Goal: Transaction & Acquisition: Purchase product/service

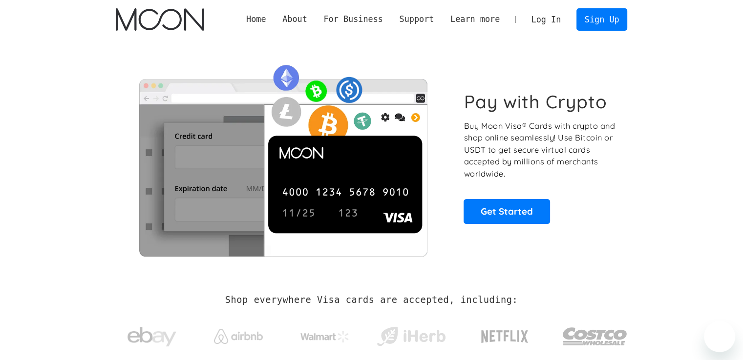
click at [552, 11] on link "Log In" at bounding box center [546, 19] width 46 height 21
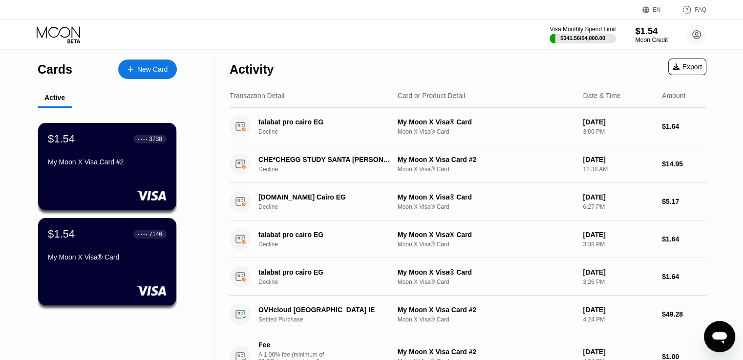
click at [652, 30] on div "$1.54" at bounding box center [651, 31] width 33 height 10
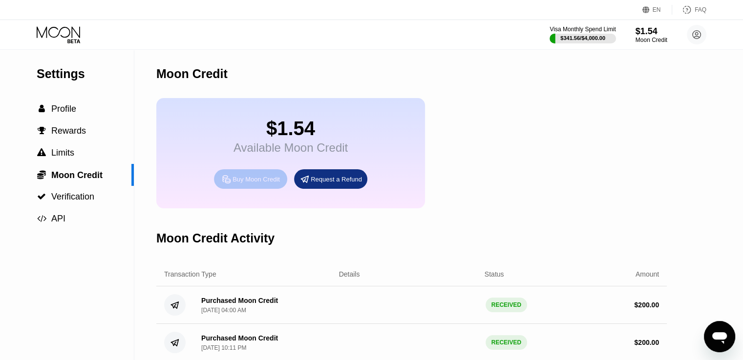
click at [268, 178] on div "Buy Moon Credit" at bounding box center [250, 179] width 73 height 20
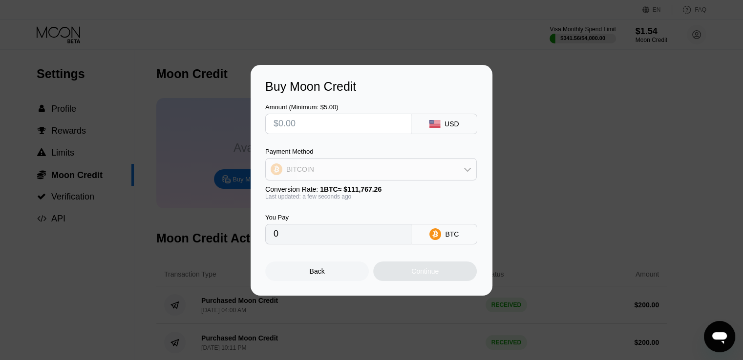
click at [340, 166] on div "BITCOIN" at bounding box center [371, 170] width 210 height 20
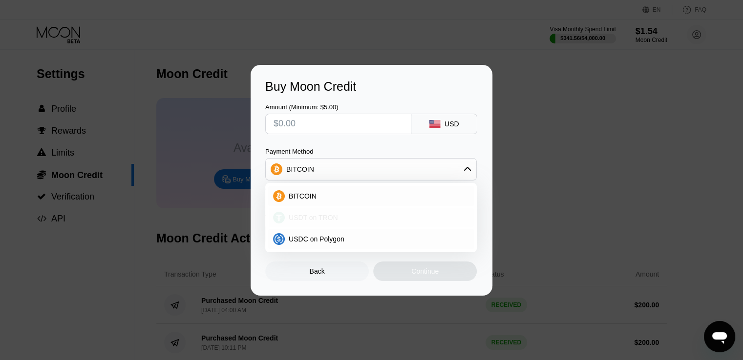
click at [318, 223] on div "USDT on TRON" at bounding box center [371, 218] width 206 height 20
type input "0.00"
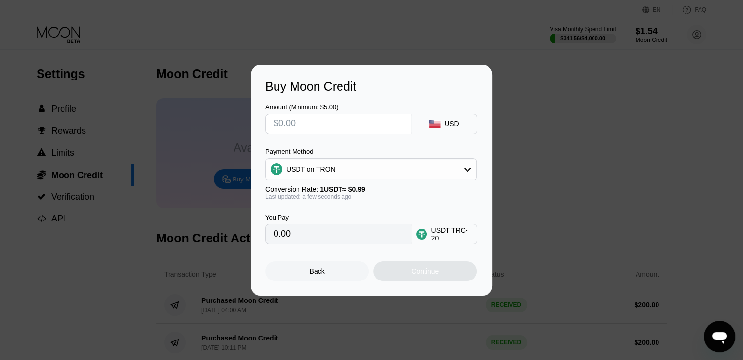
click at [317, 122] on input "text" at bounding box center [337, 124] width 129 height 20
type input "$2"
type input "2.02"
type input "$20"
type input "20.20"
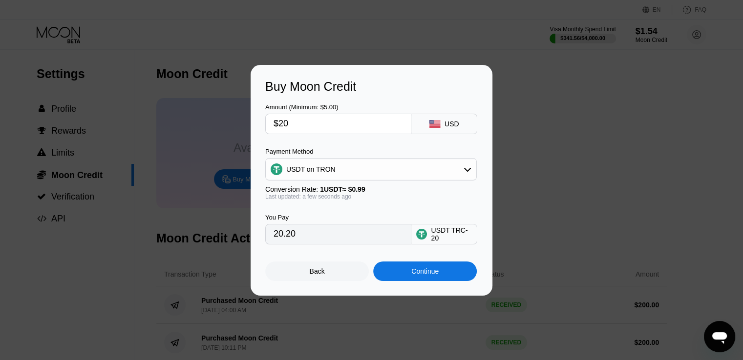
type input "$200"
type input "202.02"
type input "$200"
click at [429, 272] on div "Continue" at bounding box center [424, 272] width 27 height 8
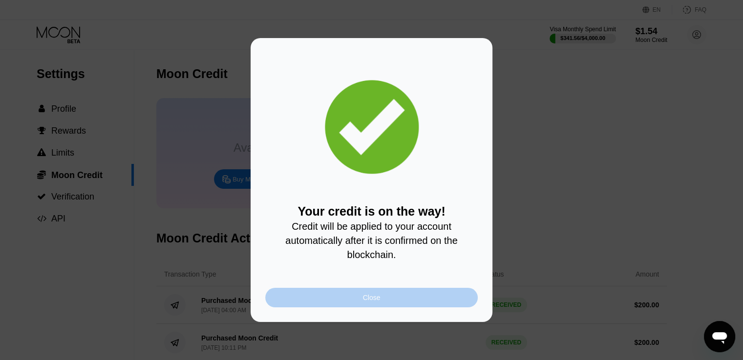
click at [336, 307] on div "Close" at bounding box center [371, 298] width 212 height 20
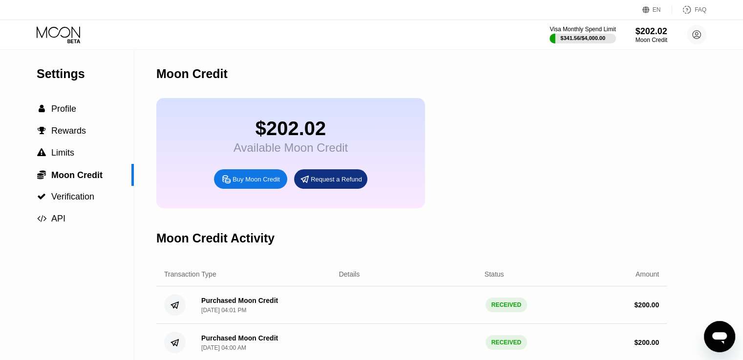
click at [66, 43] on div "Visa Monthly Spend Limit $341.56 / $4,000.00 $202.02 Moon Credit omar.emadapp@g…" at bounding box center [371, 34] width 743 height 29
click at [66, 34] on icon at bounding box center [59, 34] width 45 height 17
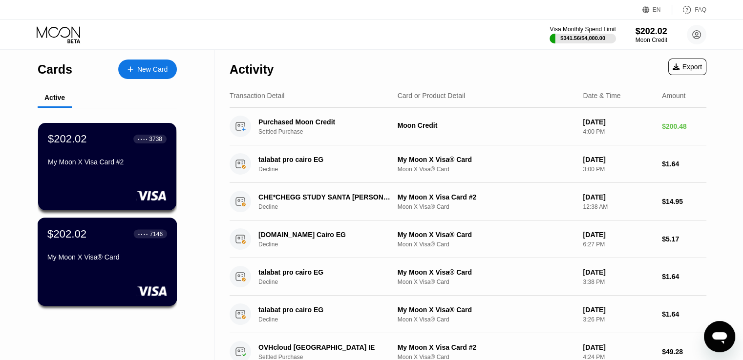
click at [111, 280] on div "$202.02 ● ● ● ● 7146 My Moon X Visa® Card" at bounding box center [108, 262] width 140 height 88
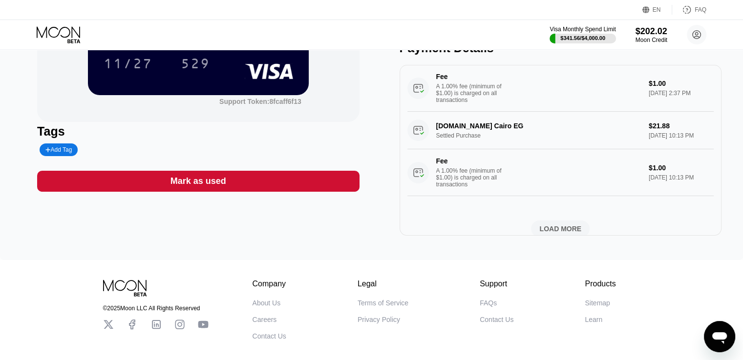
scroll to position [711, 0]
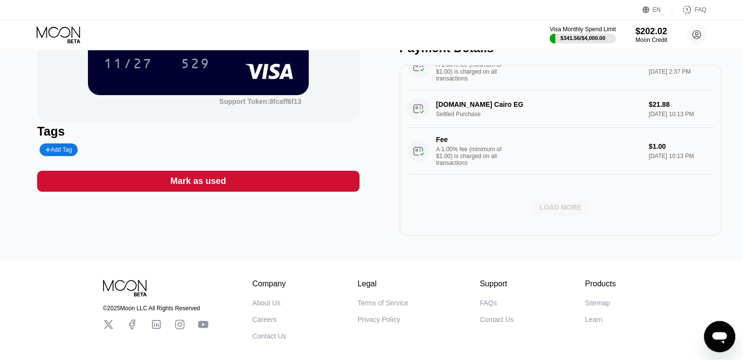
click at [544, 203] on div "LOAD MORE" at bounding box center [560, 207] width 42 height 9
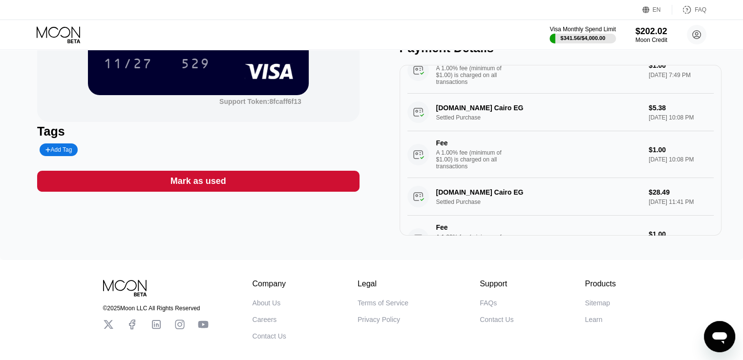
scroll to position [0, 0]
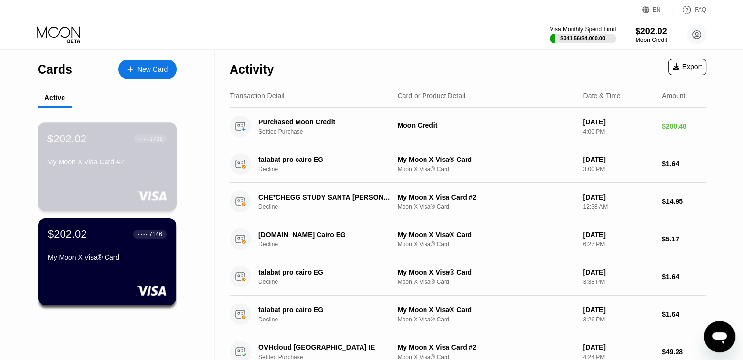
click at [100, 181] on div "$202.02 ● ● ● ● 3738 My Moon X Visa Card #2" at bounding box center [108, 167] width 140 height 88
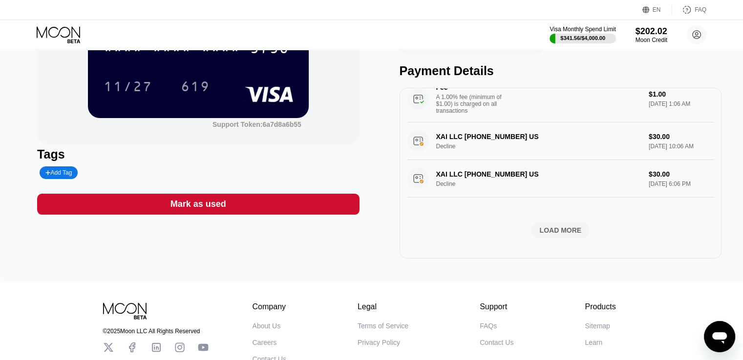
scroll to position [115, 0]
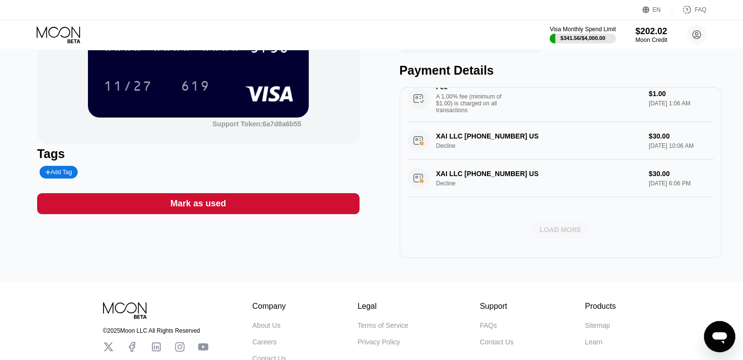
click at [555, 226] on div "LOAD MORE" at bounding box center [560, 230] width 42 height 9
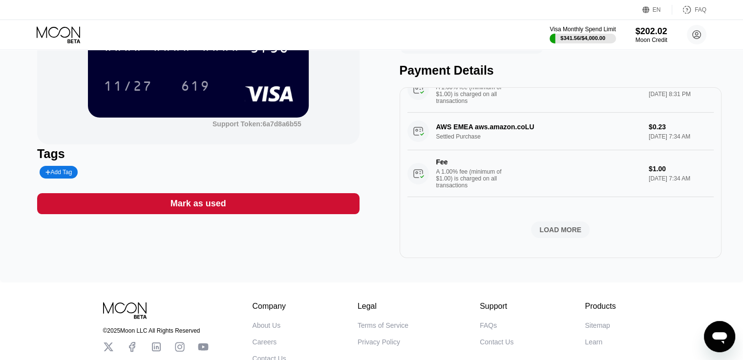
scroll to position [31, 0]
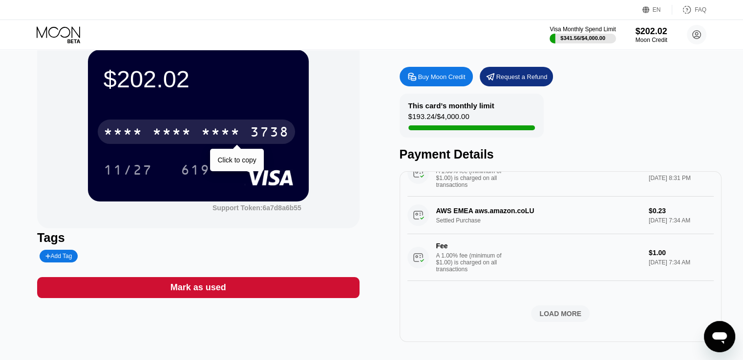
click at [255, 127] on div "3738" at bounding box center [269, 133] width 39 height 16
